Goal: Entertainment & Leisure: Consume media (video, audio)

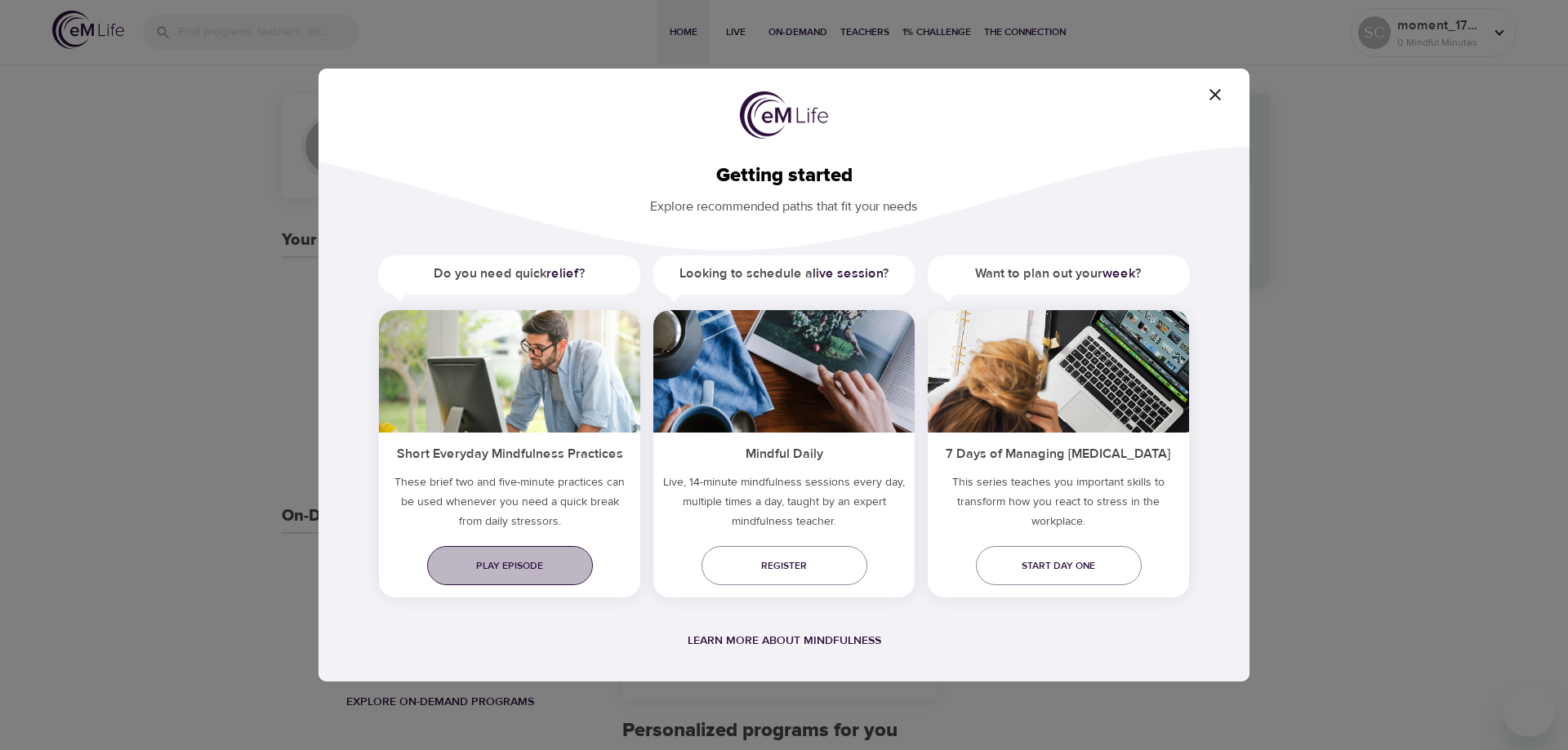
click at [484, 562] on span "Play episode" at bounding box center [510, 565] width 139 height 17
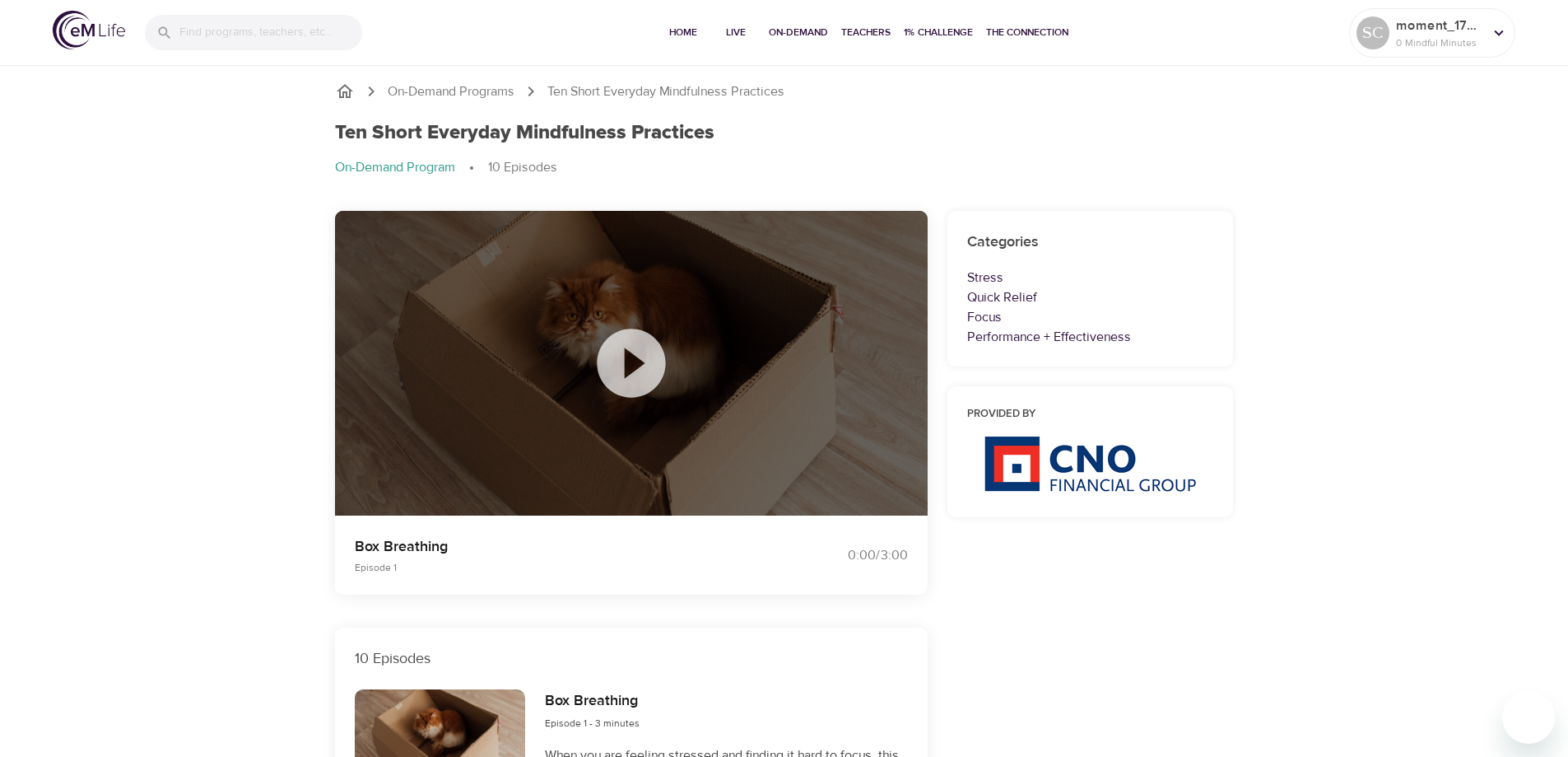
click at [640, 356] on icon at bounding box center [631, 363] width 69 height 69
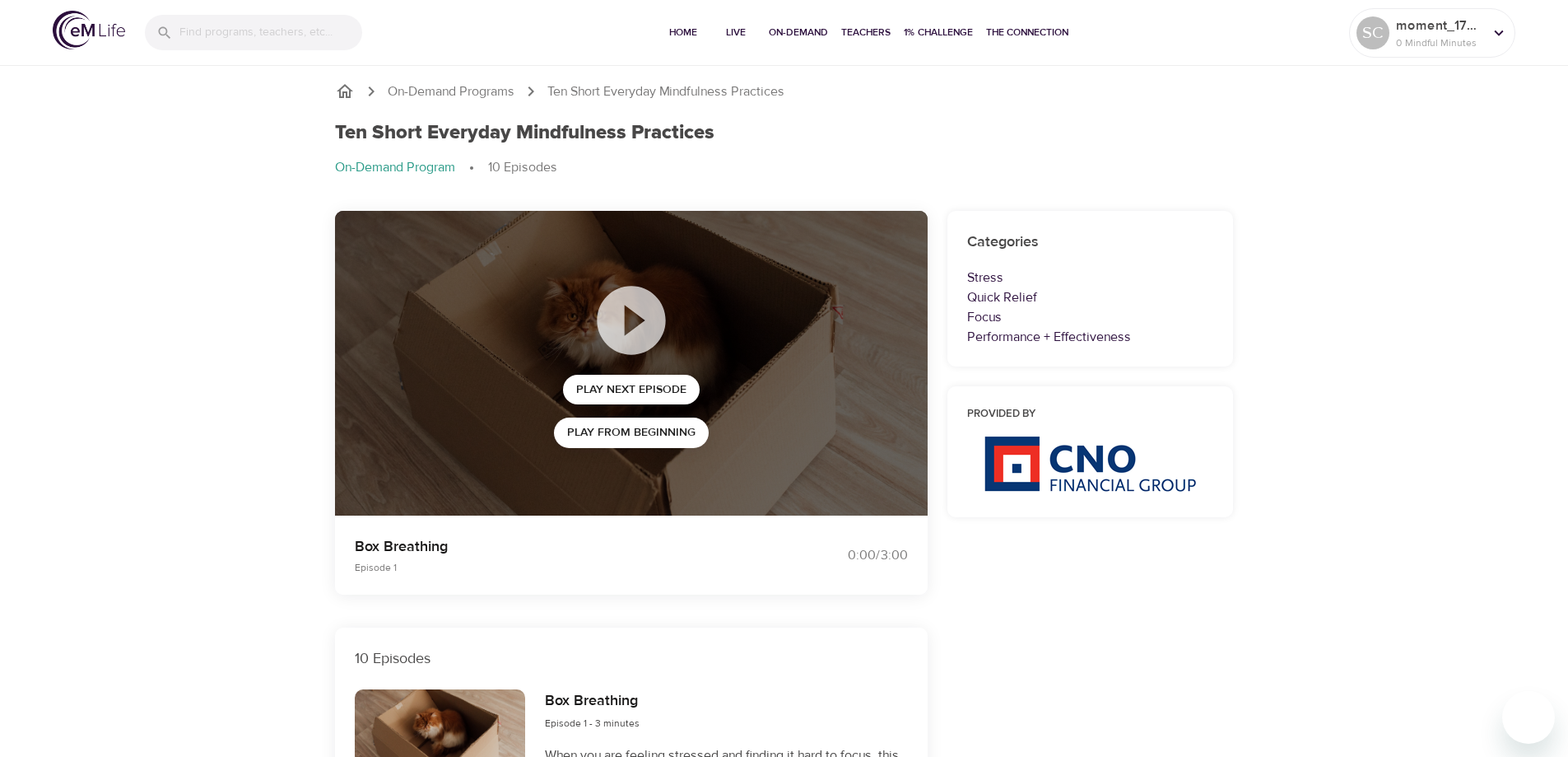
scroll to position [83, 0]
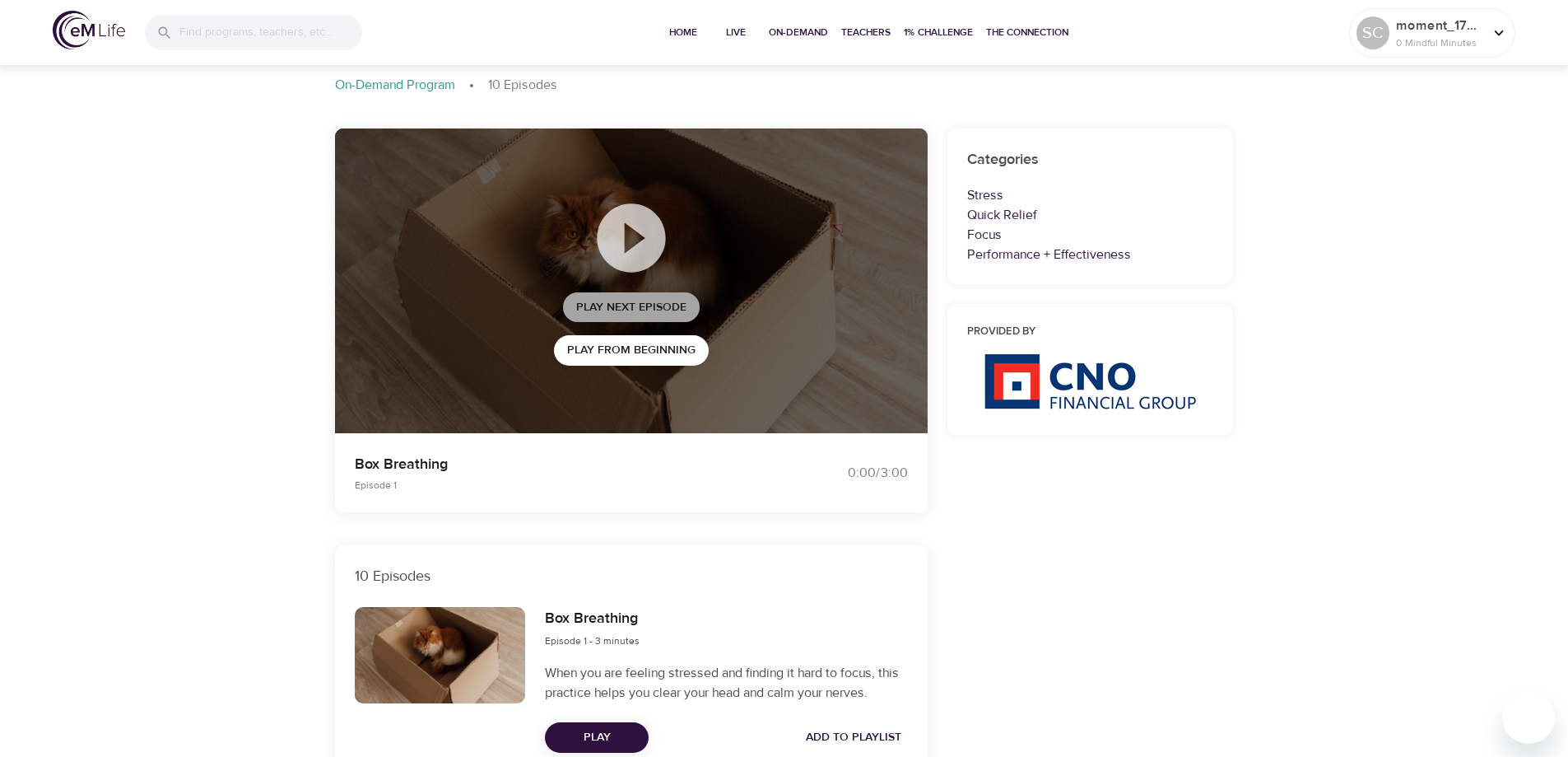
click at [608, 311] on span "Play Next Episode" at bounding box center [631, 308] width 111 height 21
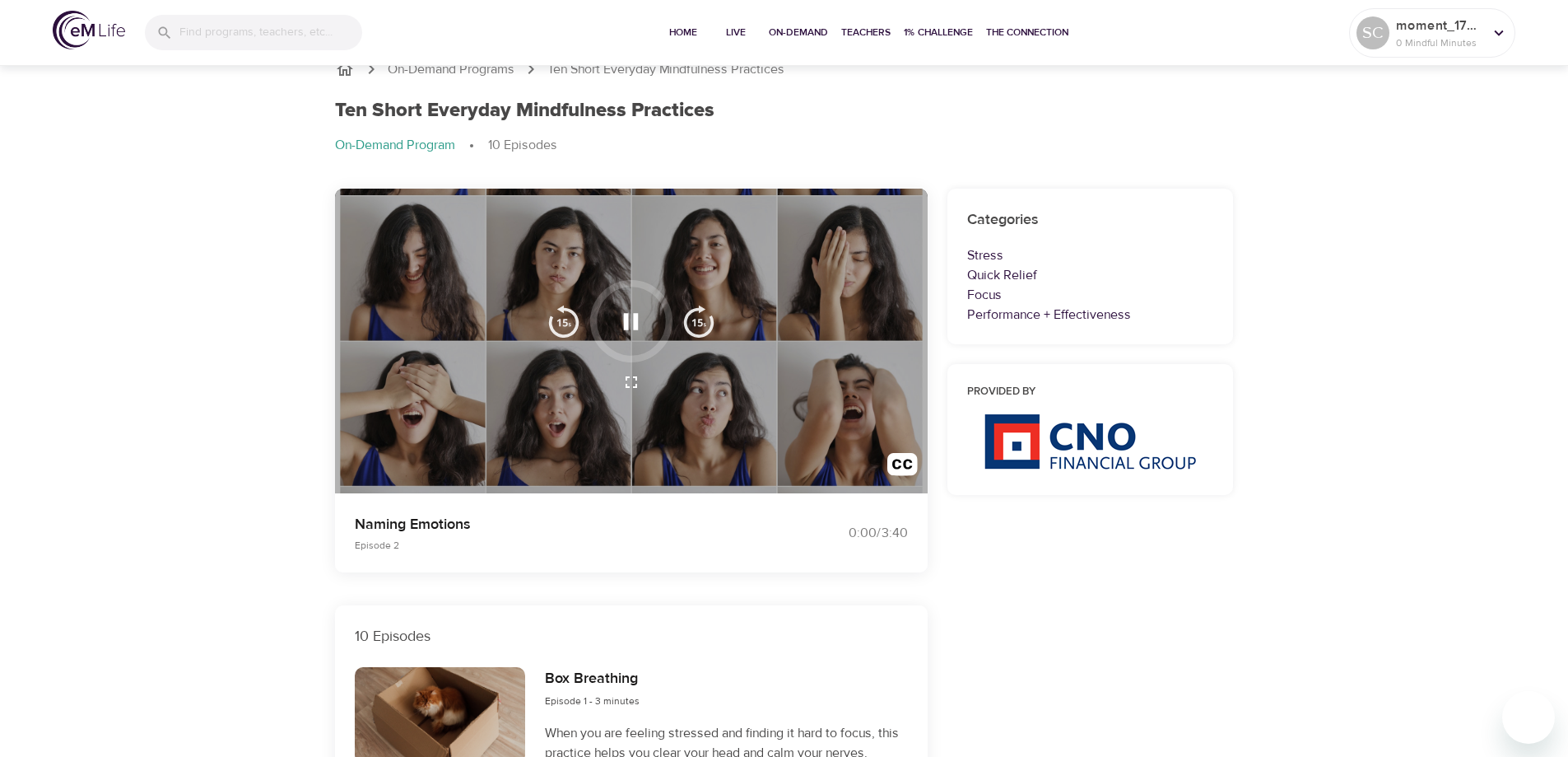
scroll to position [0, 0]
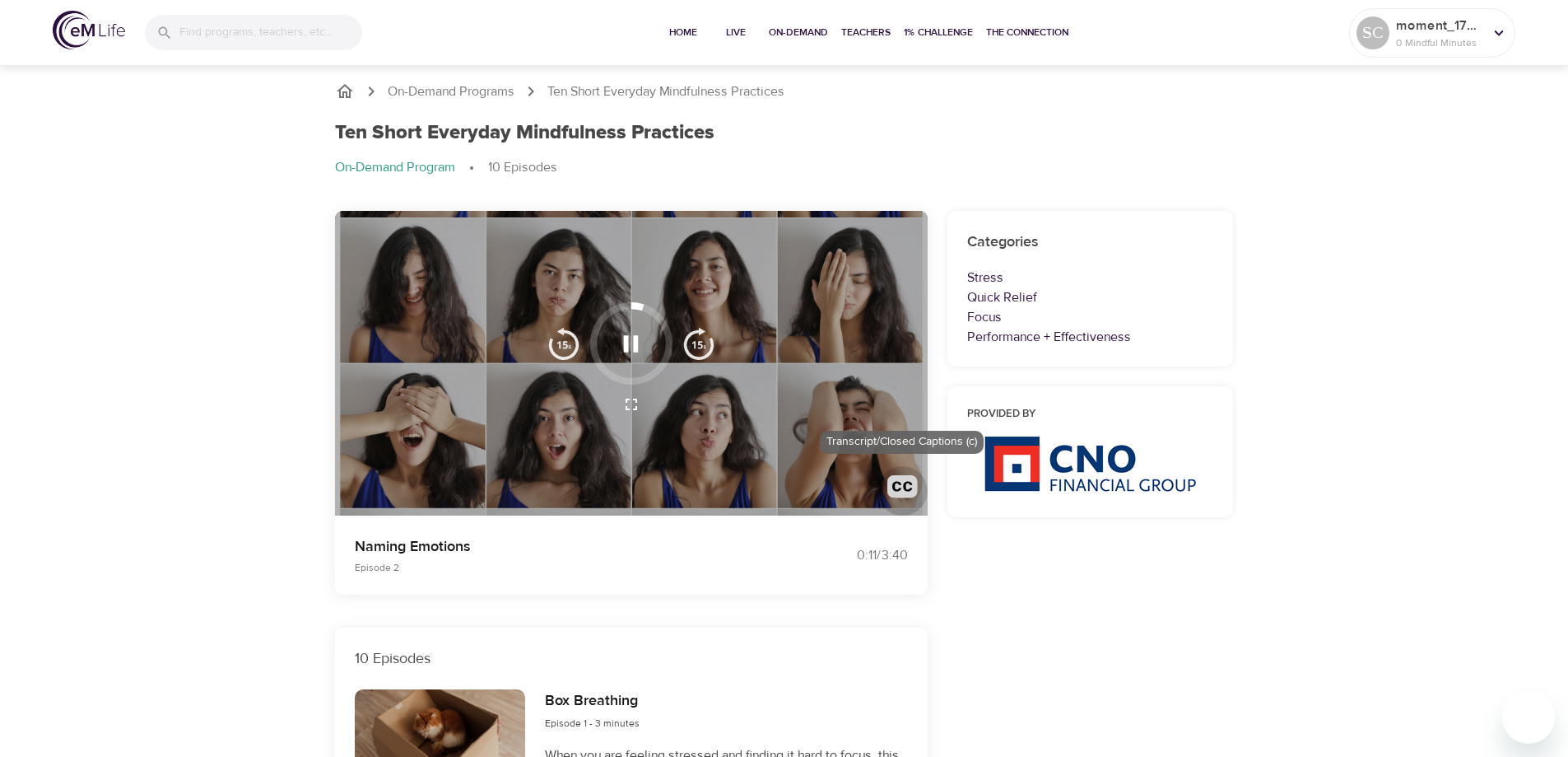
click at [907, 485] on img "button" at bounding box center [903, 490] width 31 height 31
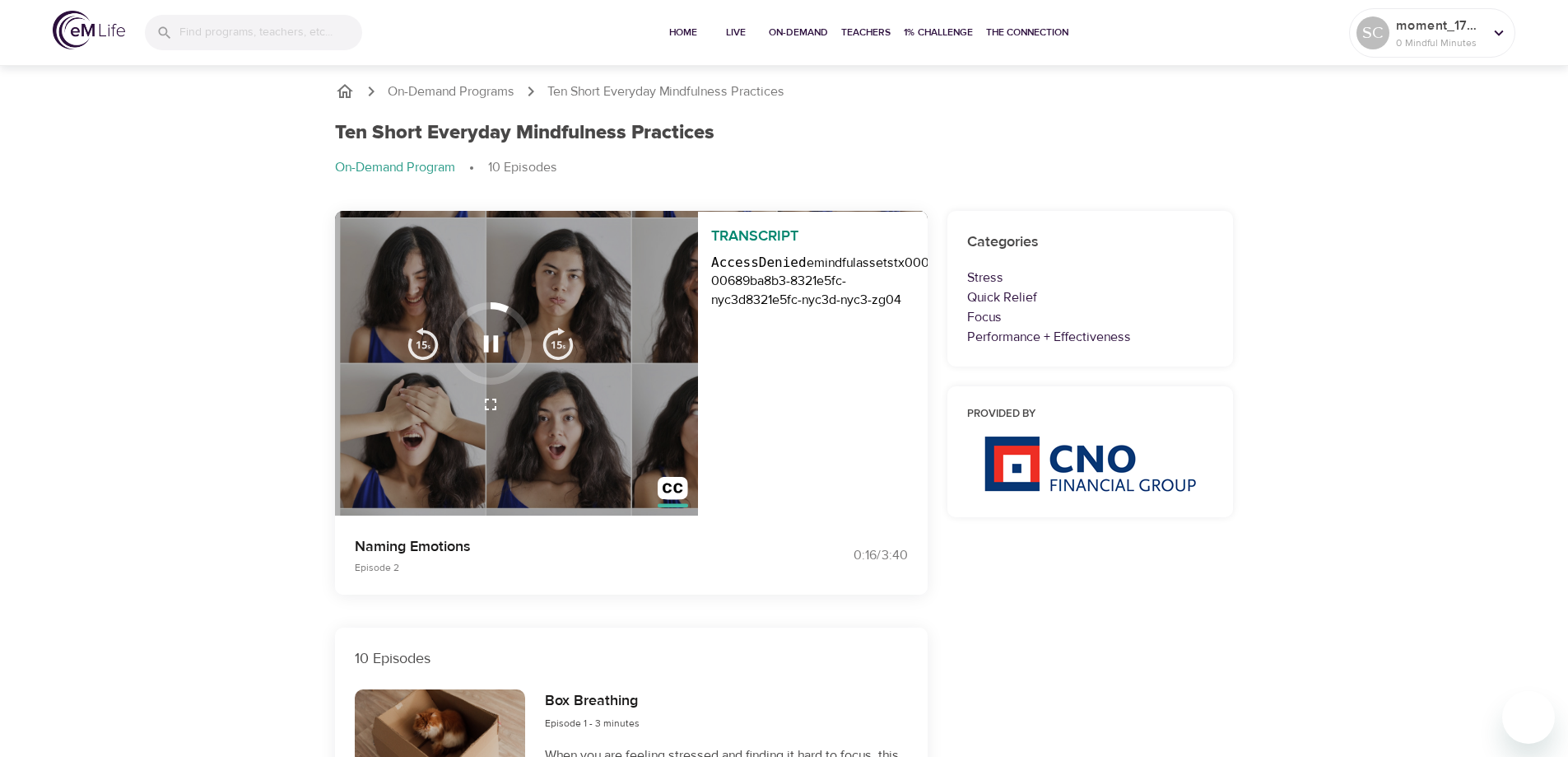
click at [645, 552] on p "Naming Emotions" at bounding box center [560, 547] width 410 height 22
click at [678, 491] on img "button" at bounding box center [673, 492] width 31 height 31
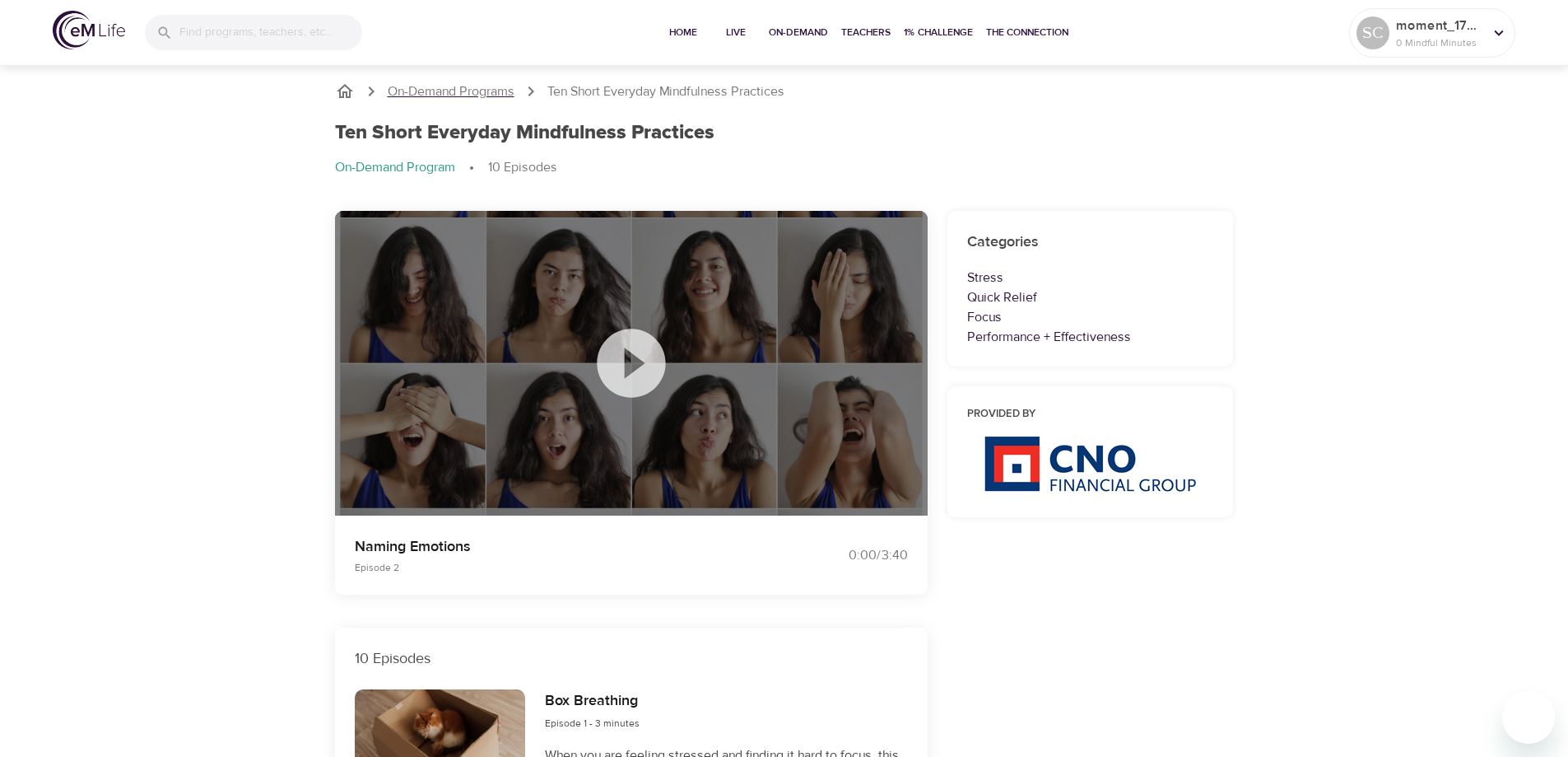
click at [454, 85] on p "On-Demand Programs" at bounding box center [451, 92] width 126 height 19
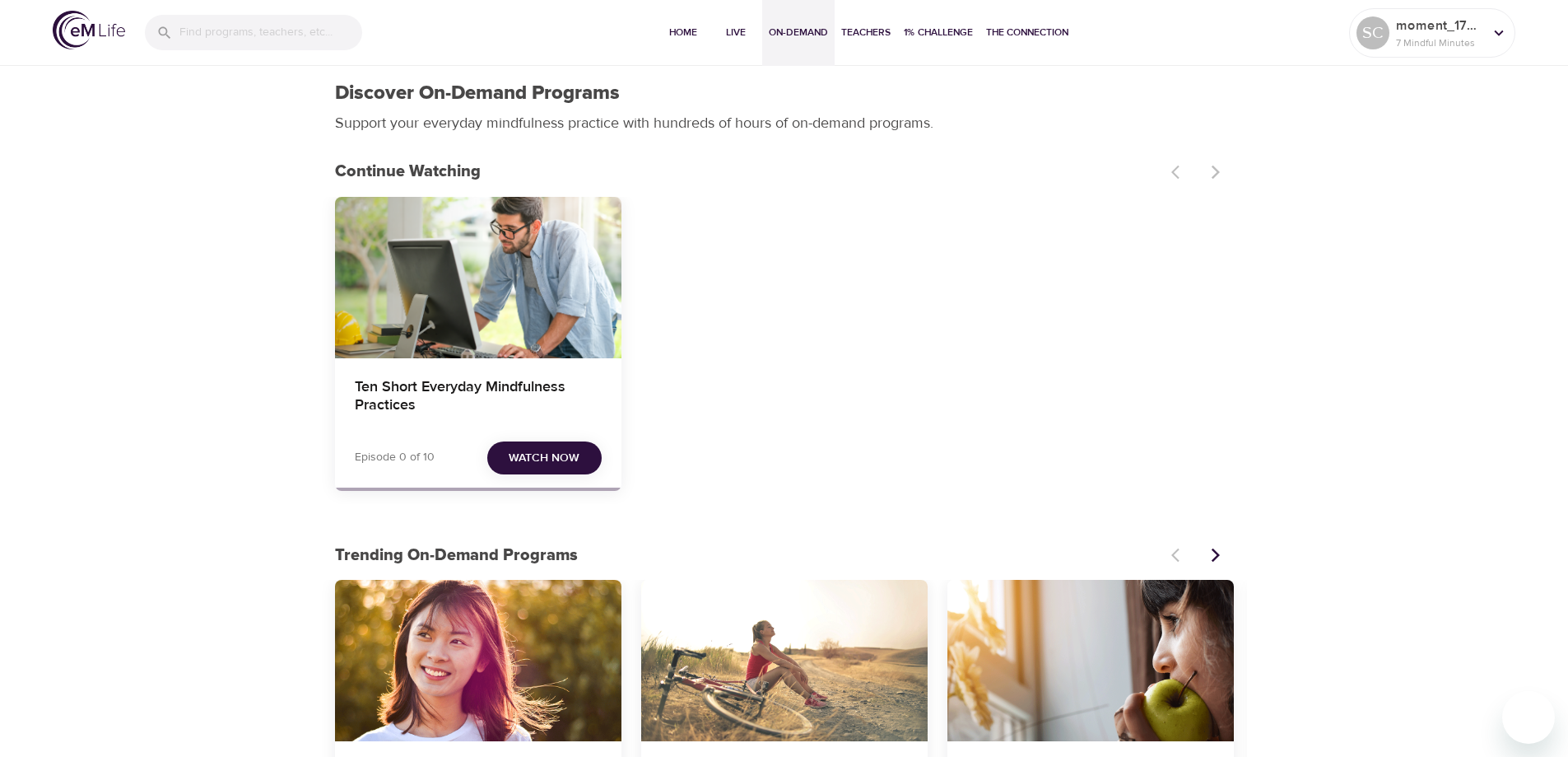
click at [545, 459] on span "Watch Now" at bounding box center [544, 458] width 71 height 21
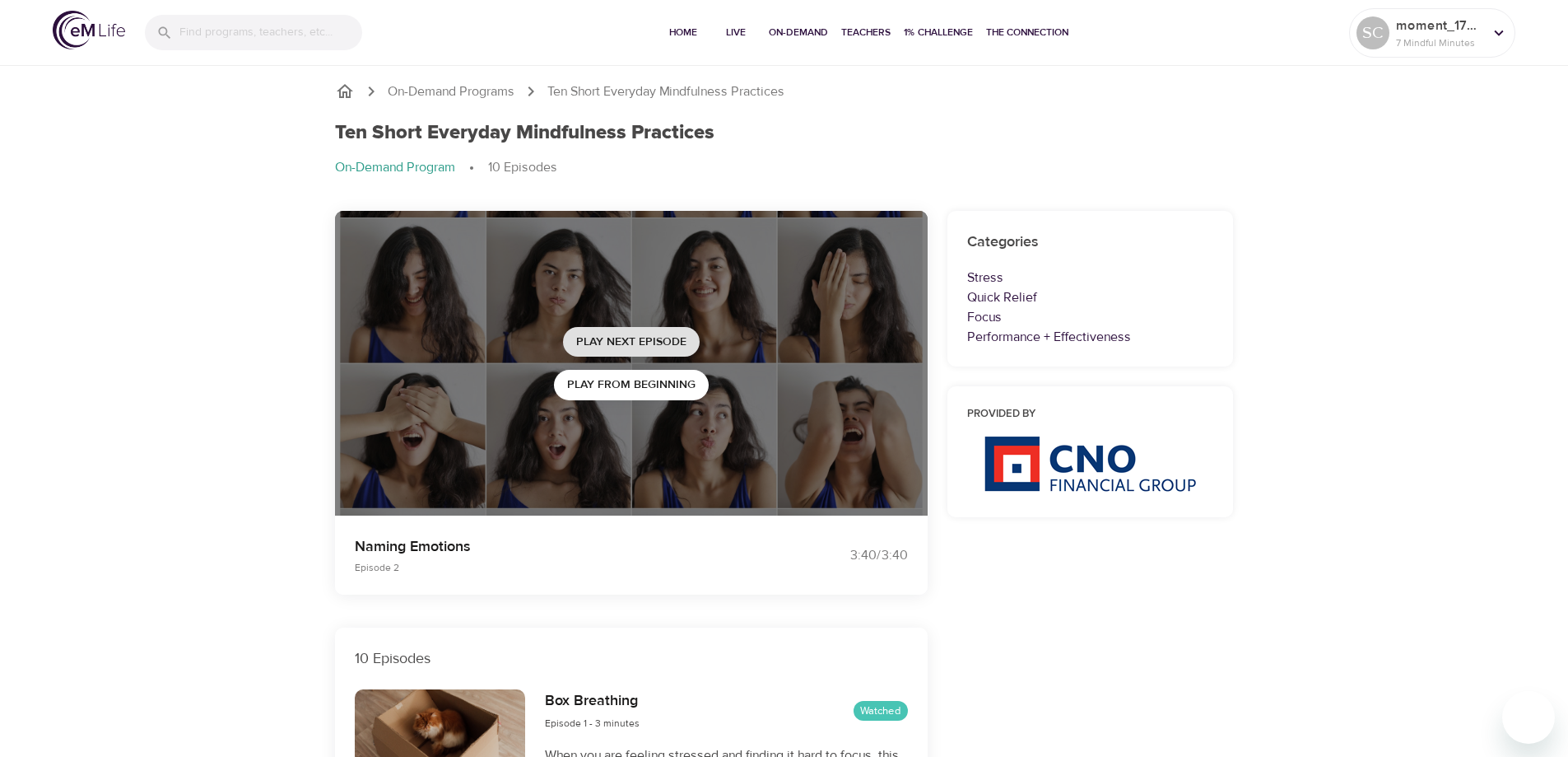
click at [617, 340] on span "Play Next Episode" at bounding box center [631, 342] width 111 height 21
